Goal: Navigation & Orientation: Find specific page/section

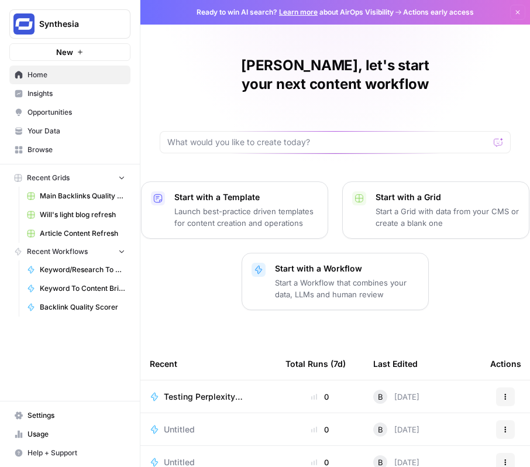
click at [121, 178] on icon "button" at bounding box center [121, 178] width 5 height 3
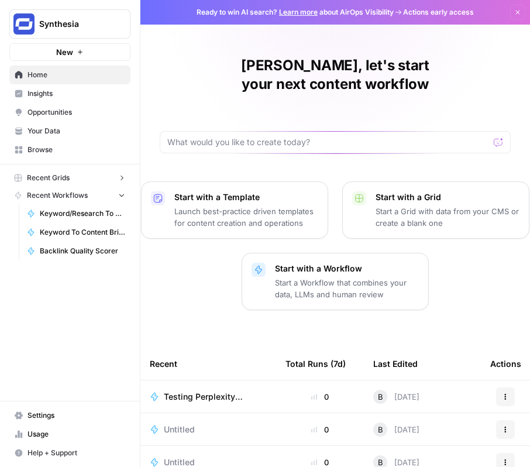
click at [55, 91] on span "Insights" at bounding box center [76, 93] width 98 height 11
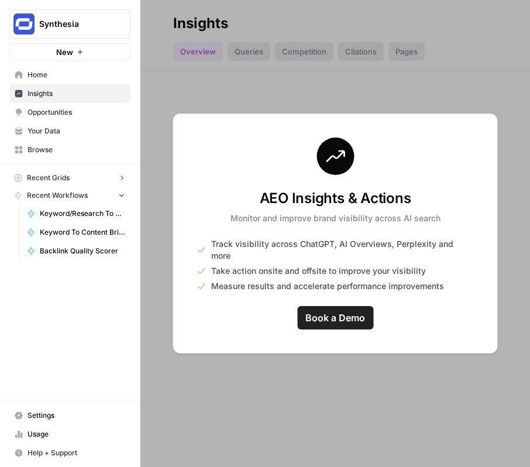
click at [158, 202] on div at bounding box center [334, 233] width 389 height 467
click at [208, 85] on div at bounding box center [334, 233] width 389 height 467
click at [52, 99] on link "Insights" at bounding box center [69, 93] width 121 height 19
click at [46, 96] on span "Insights" at bounding box center [76, 93] width 98 height 11
click at [64, 117] on span "Opportunities" at bounding box center [76, 112] width 98 height 11
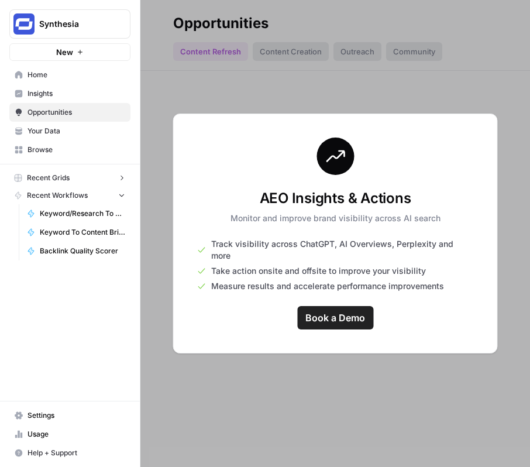
click at [50, 87] on link "Insights" at bounding box center [69, 93] width 121 height 19
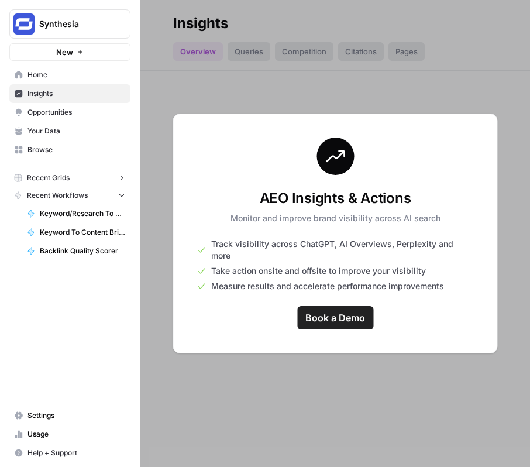
click at [43, 79] on span "Home" at bounding box center [76, 75] width 98 height 11
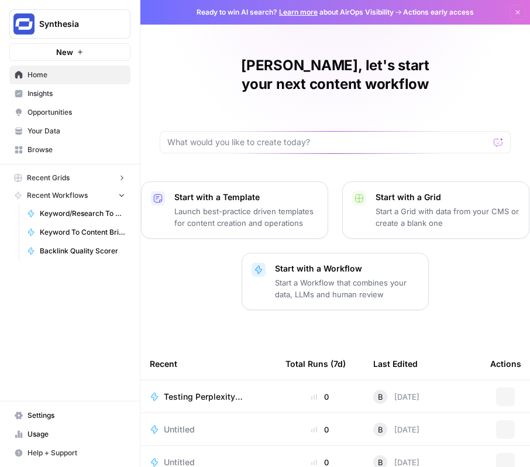
click at [48, 96] on span "Insights" at bounding box center [76, 93] width 98 height 11
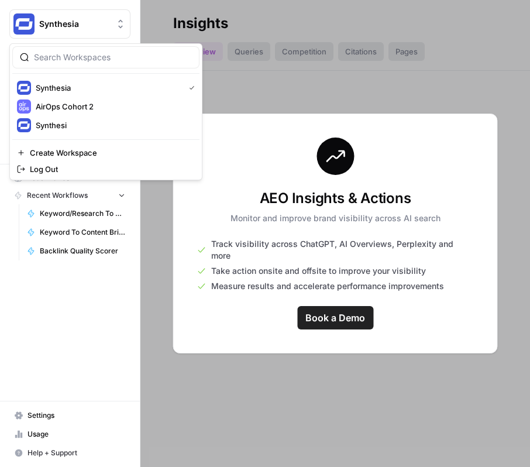
click at [98, 32] on button "Synthesia" at bounding box center [69, 23] width 121 height 29
click at [97, 32] on button "Synthesia" at bounding box center [69, 23] width 121 height 29
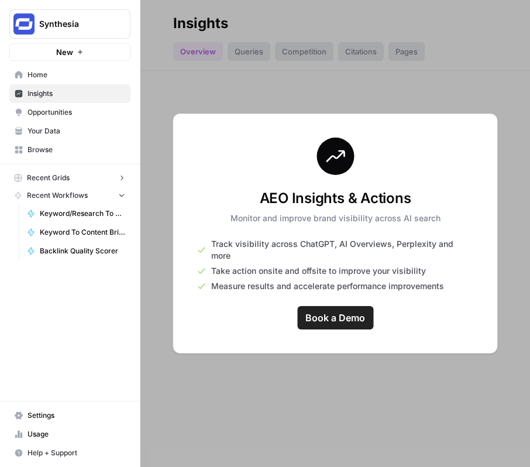
click at [220, 110] on div at bounding box center [334, 233] width 389 height 467
click at [250, 105] on div at bounding box center [334, 233] width 389 height 467
click at [48, 94] on span "Insights" at bounding box center [76, 93] width 98 height 11
click at [47, 81] on link "Home" at bounding box center [69, 74] width 121 height 19
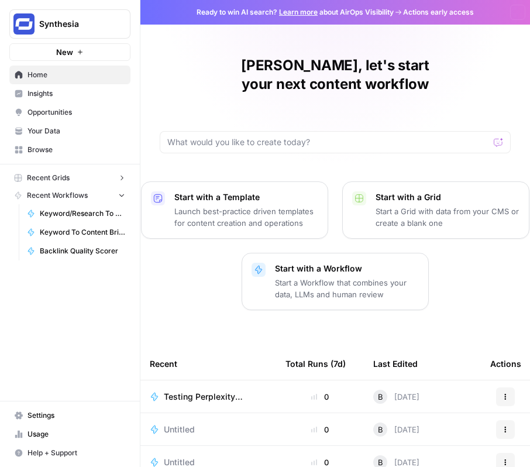
click at [47, 97] on span "Insights" at bounding box center [76, 93] width 98 height 11
